Goal: Transaction & Acquisition: Purchase product/service

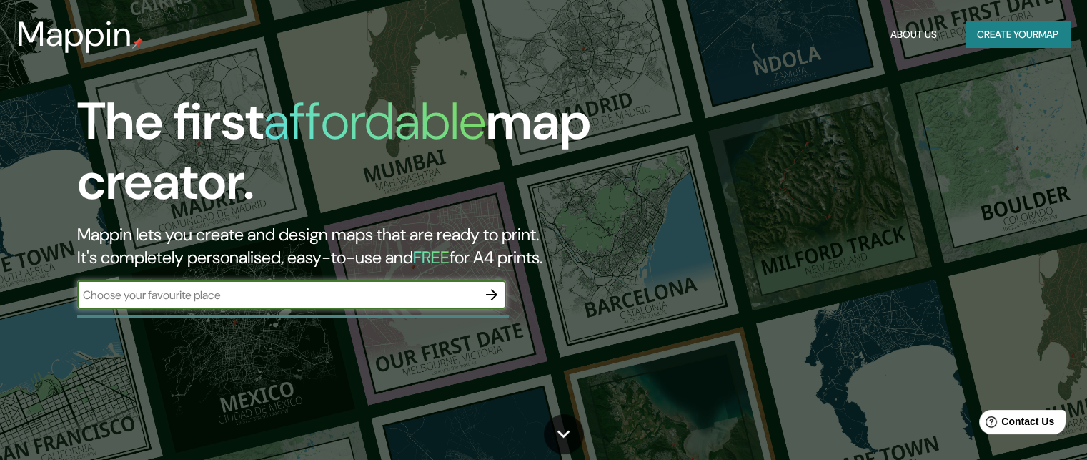
click at [240, 288] on input "text" at bounding box center [277, 295] width 400 height 16
click at [286, 301] on input "text" at bounding box center [277, 295] width 400 height 16
type input "laguna lo [PERSON_NAME]"
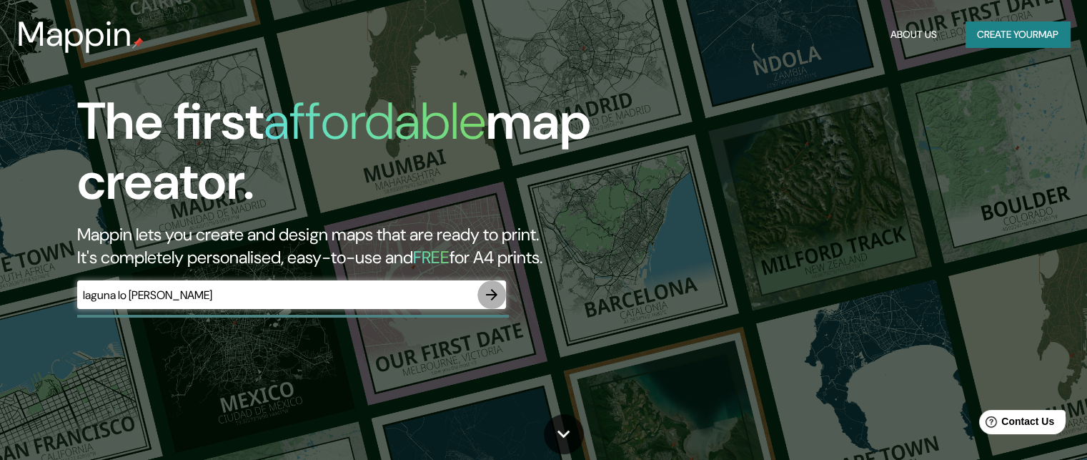
click at [486, 292] on icon "button" at bounding box center [491, 294] width 17 height 17
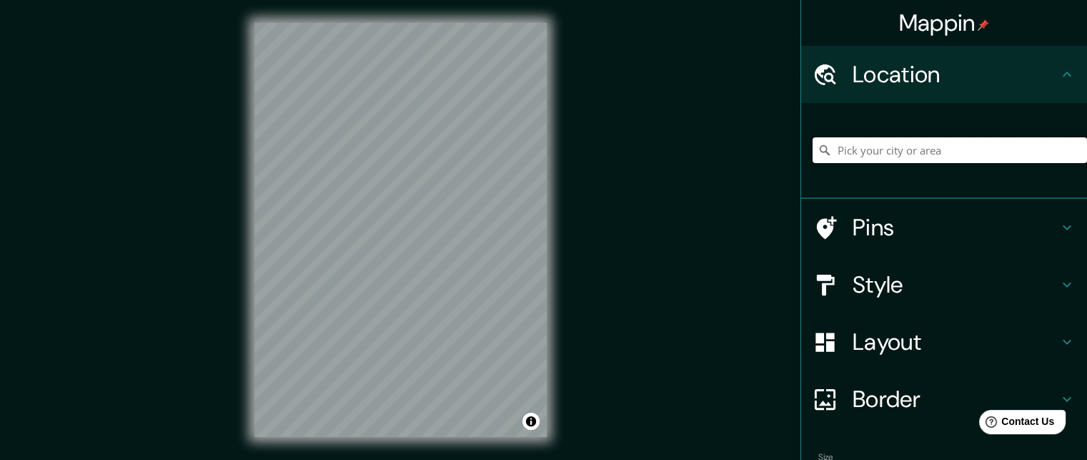
click at [937, 145] on input "Pick your city or area" at bounding box center [950, 150] width 275 height 26
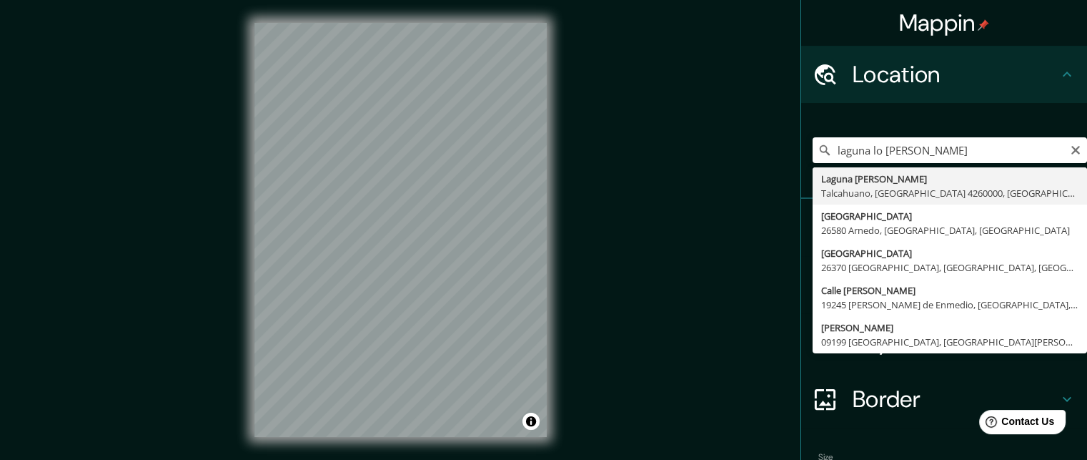
type input "[GEOGRAPHIC_DATA][PERSON_NAME], [STREET_ADDRESS]"
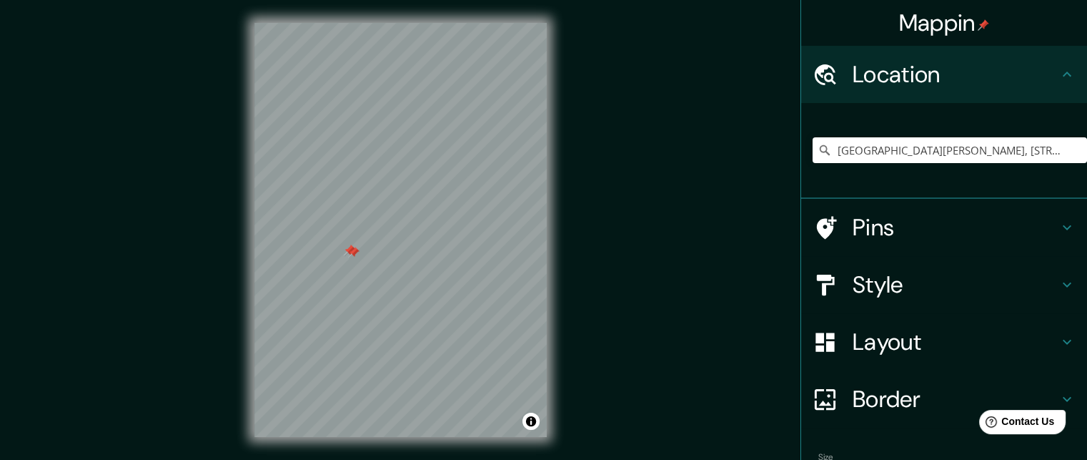
click at [386, 23] on div at bounding box center [401, 23] width 292 height 0
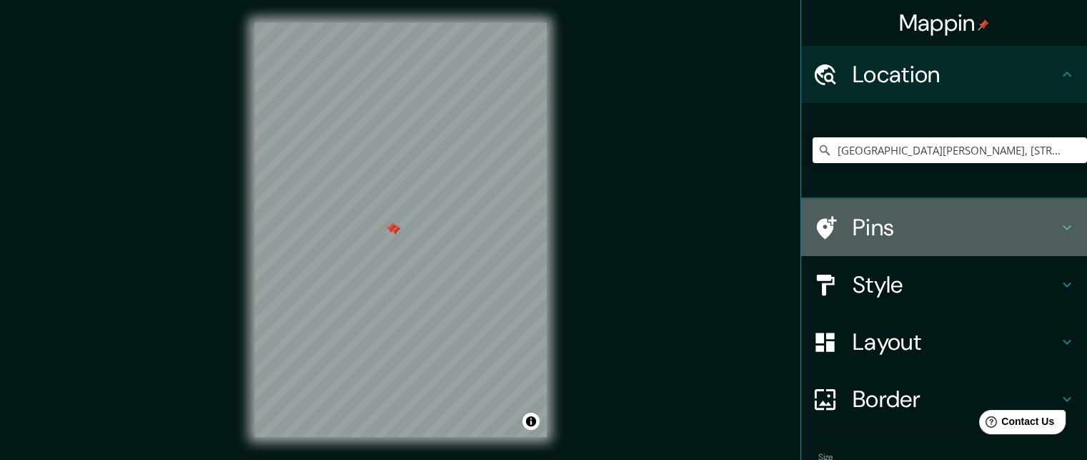
click at [1002, 225] on h4 "Pins" at bounding box center [956, 227] width 206 height 29
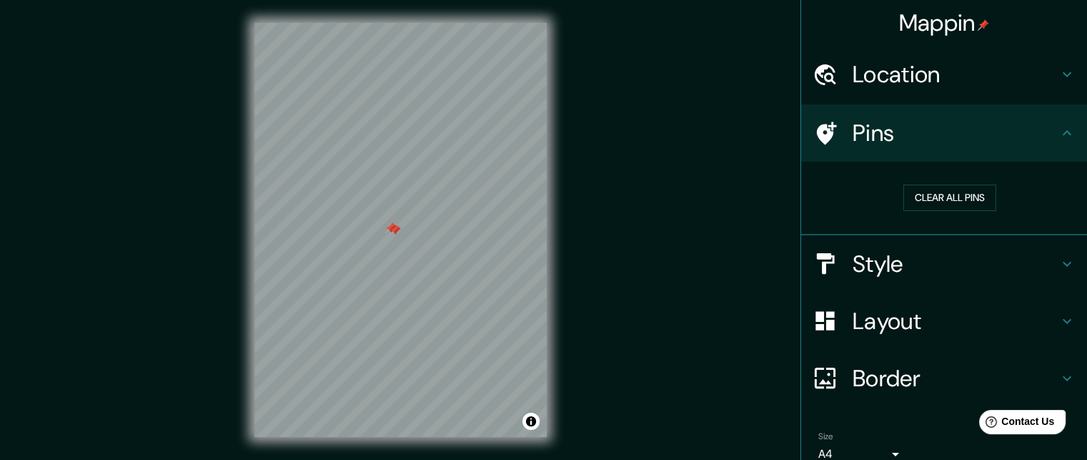
click at [1050, 228] on div "Clear all pins" at bounding box center [944, 199] width 286 height 74
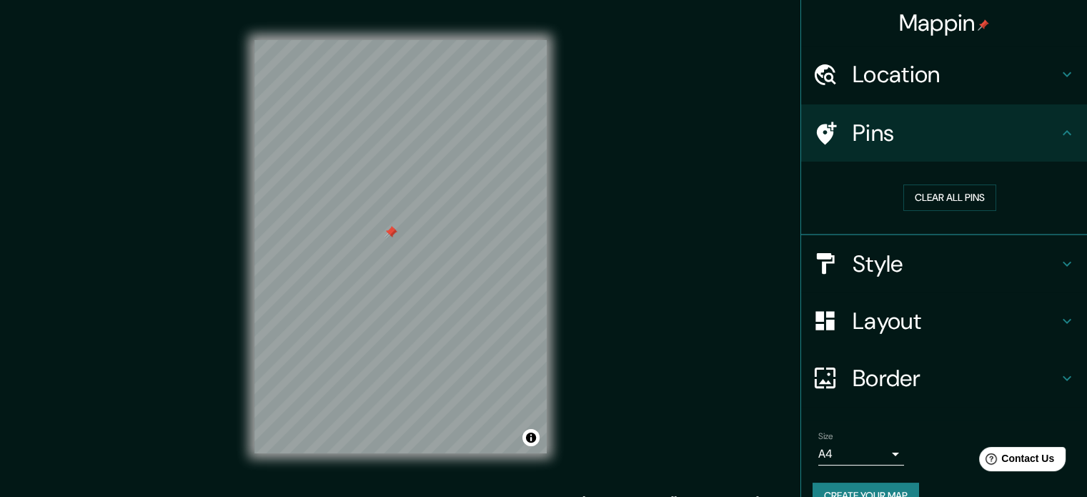
scroll to position [27, 0]
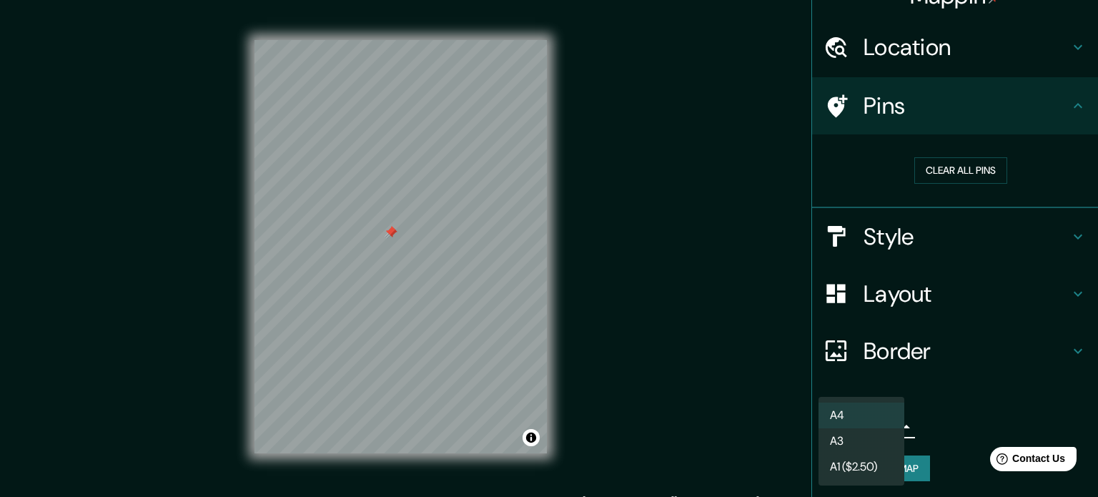
click at [857, 431] on body "Mappin Location [GEOGRAPHIC_DATA][PERSON_NAME], [GEOGRAPHIC_DATA], [GEOGRAPHIC_…" at bounding box center [549, 248] width 1098 height 497
click at [860, 437] on li "A3" at bounding box center [862, 441] width 86 height 26
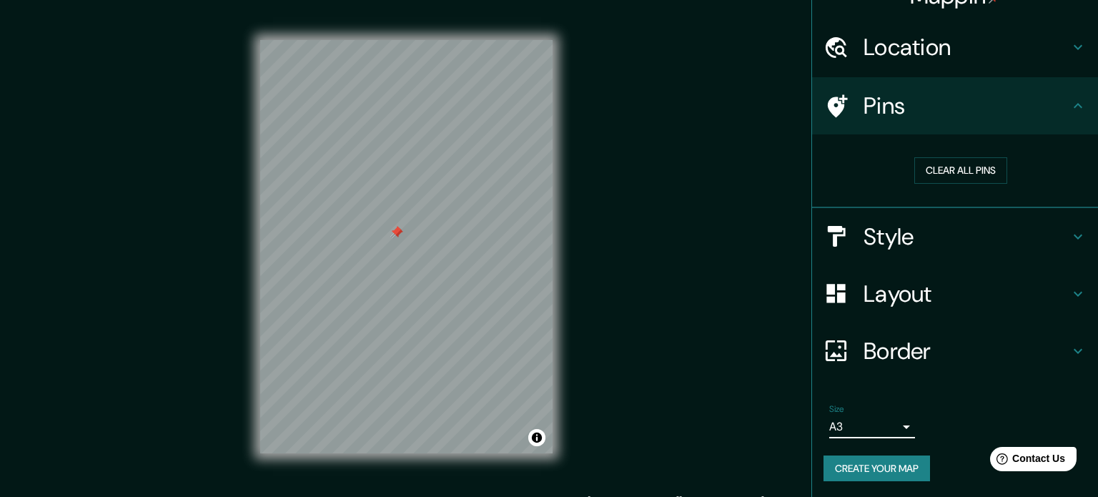
click at [849, 423] on body "Mappin Location [GEOGRAPHIC_DATA][PERSON_NAME], [GEOGRAPHIC_DATA], [GEOGRAPHIC_…" at bounding box center [549, 248] width 1098 height 497
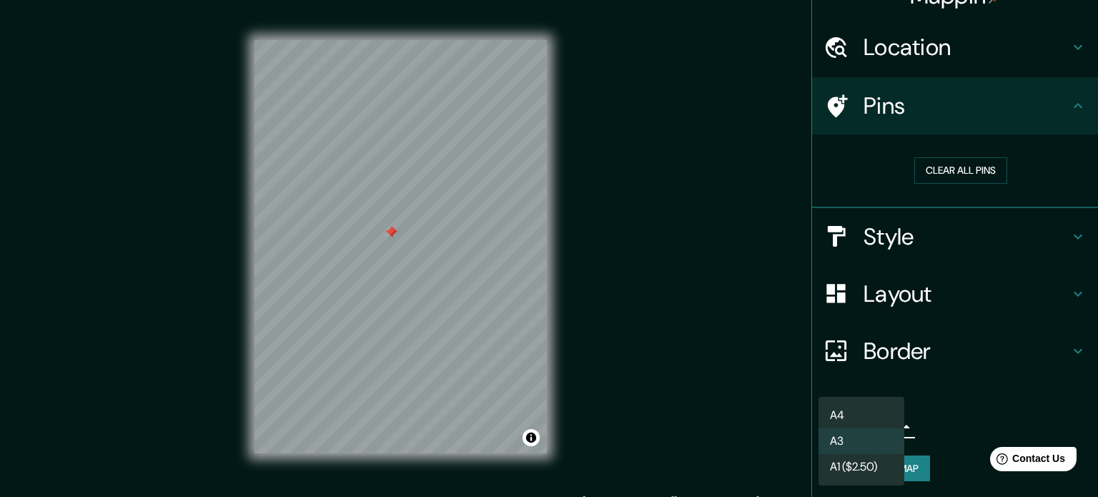
click at [841, 459] on li "A1 ($2.50)" at bounding box center [862, 467] width 86 height 26
click at [859, 427] on body "Mappin Location [GEOGRAPHIC_DATA][PERSON_NAME], [GEOGRAPHIC_DATA], [GEOGRAPHIC_…" at bounding box center [549, 248] width 1098 height 497
click at [862, 418] on li "A4" at bounding box center [862, 416] width 86 height 26
type input "single"
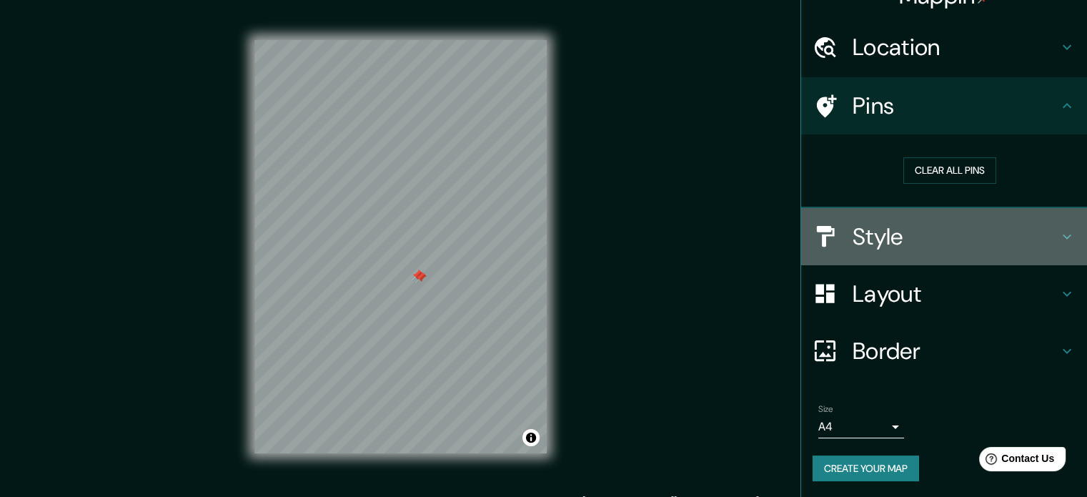
click at [878, 245] on h4 "Style" at bounding box center [956, 236] width 206 height 29
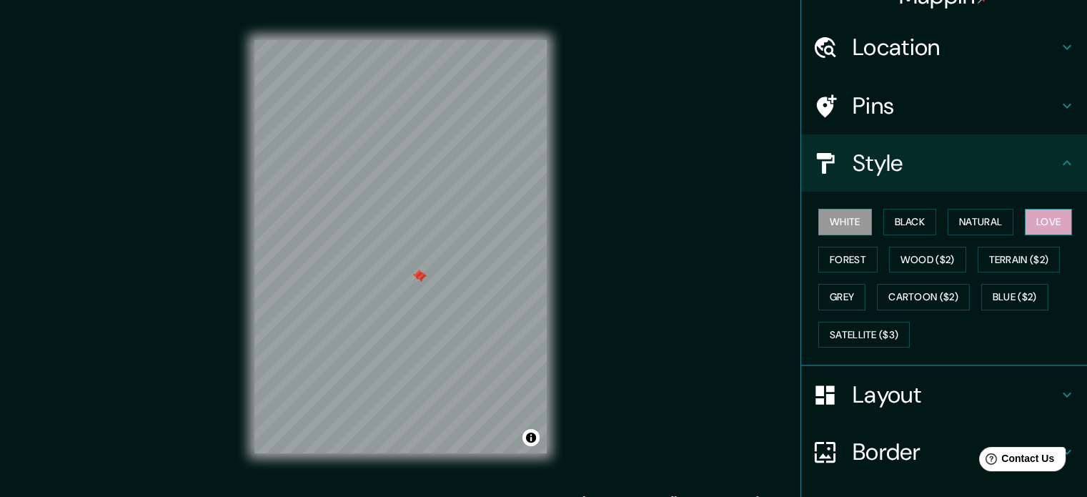
click at [1061, 233] on button "Love" at bounding box center [1048, 222] width 47 height 26
click at [1050, 234] on div "White Black Natural Love Forest Wood ($2) Terrain ($2) Grey Cartoon ($2) Blue (…" at bounding box center [950, 278] width 275 height 150
click at [893, 226] on button "Black" at bounding box center [911, 222] width 54 height 26
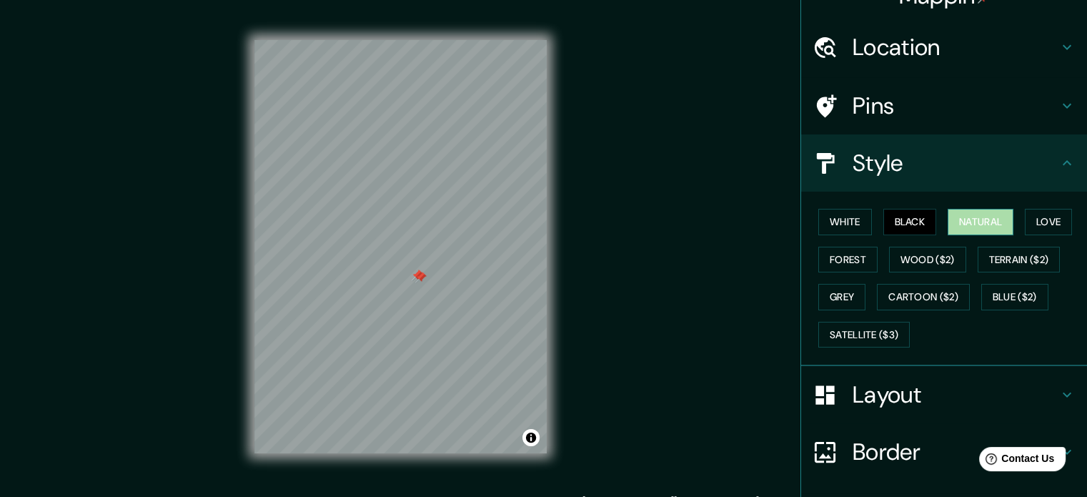
click at [948, 224] on button "Natural" at bounding box center [981, 222] width 66 height 26
click at [848, 215] on button "White" at bounding box center [846, 222] width 54 height 26
